Goal: Check status: Check status

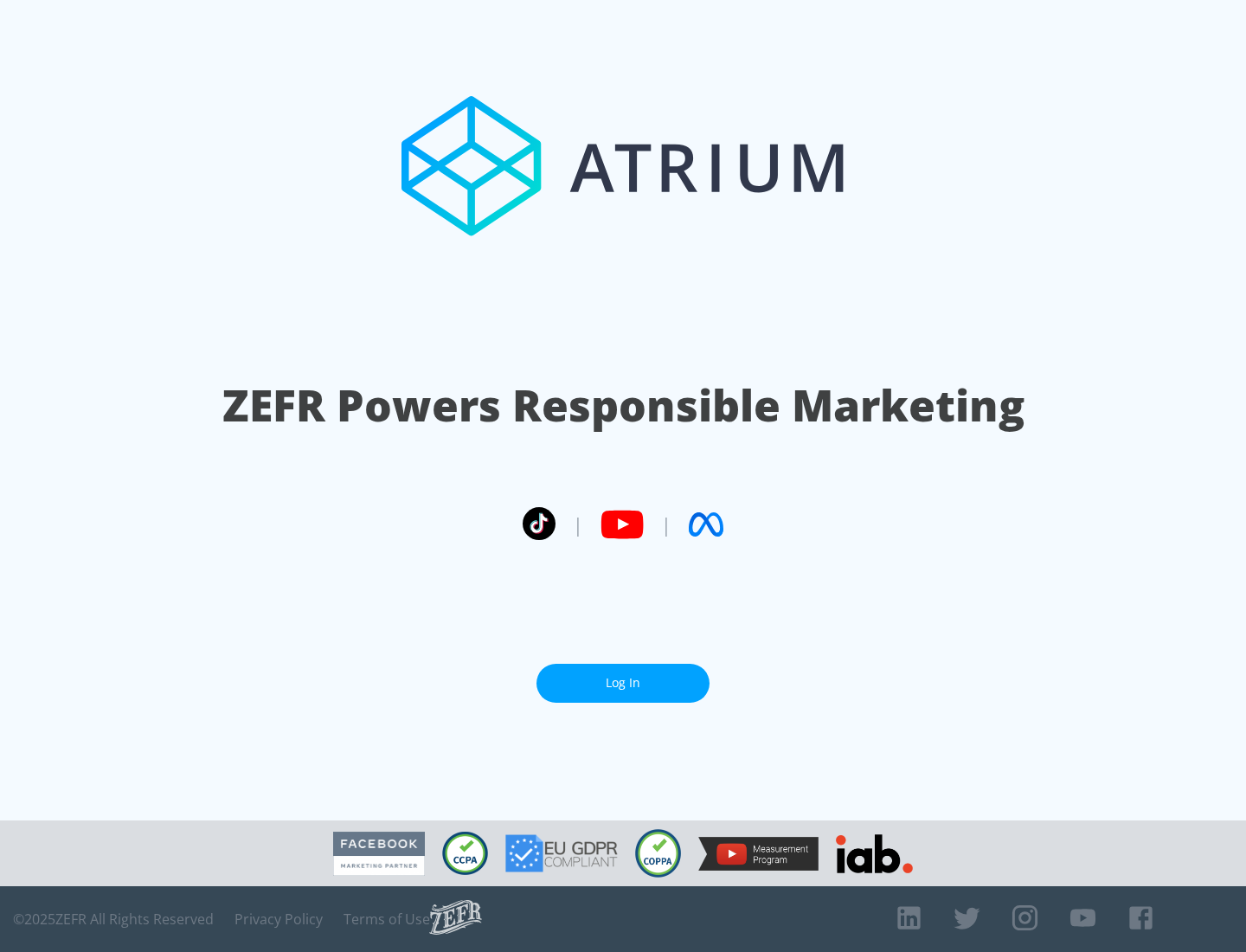
click at [623, 683] on link "Log In" at bounding box center [623, 683] width 173 height 38
